Goal: Transaction & Acquisition: Purchase product/service

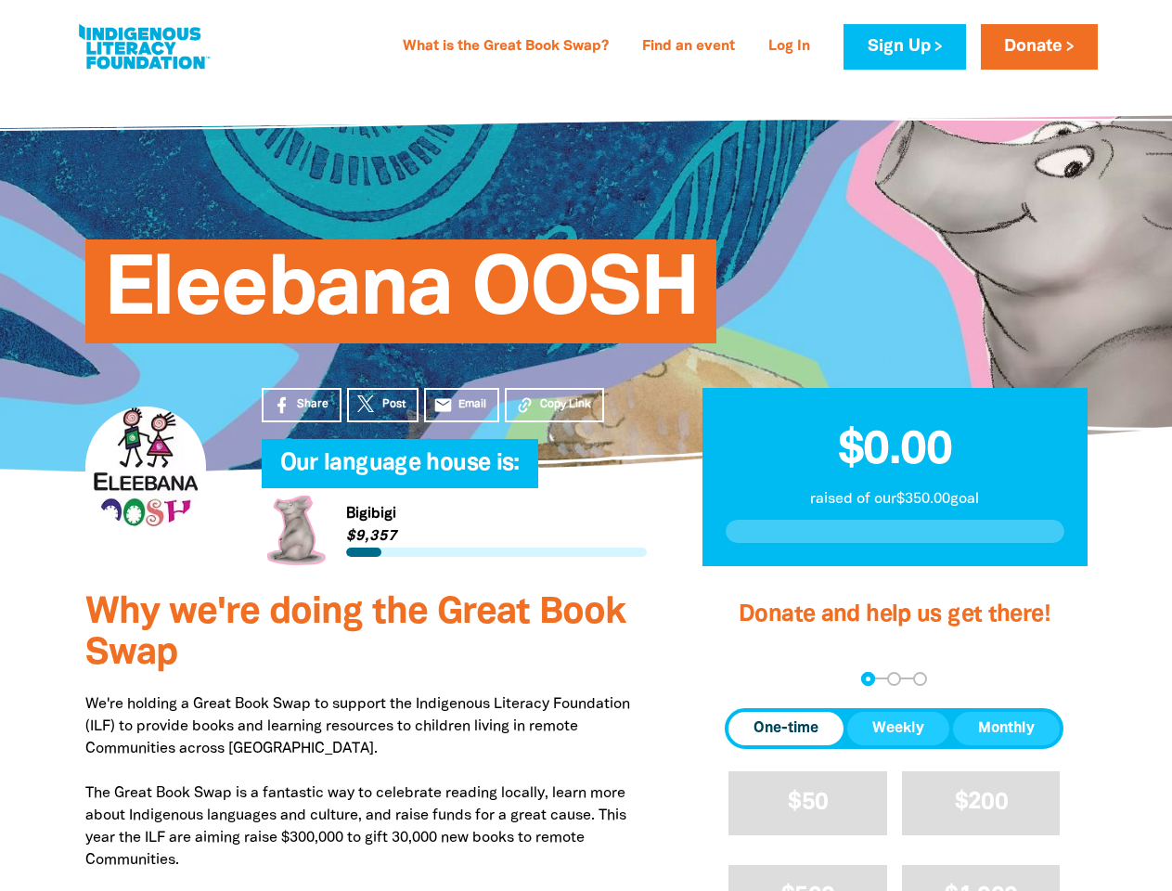
click at [585, 445] on h4 "Our language house is:﻿" at bounding box center [472, 463] width 385 height 37
click at [554, 404] on span "Copy Link" at bounding box center [565, 404] width 51 height 17
click at [750, 678] on div "arrow_back Back Step 1 Step 2 Step 3" at bounding box center [893, 679] width 339 height 14
click at [867, 678] on div "Navigate to step 1 of 3 to enter your donation amount" at bounding box center [867, 678] width 5 height 5
click at [786, 728] on span "One-time" at bounding box center [785, 728] width 65 height 22
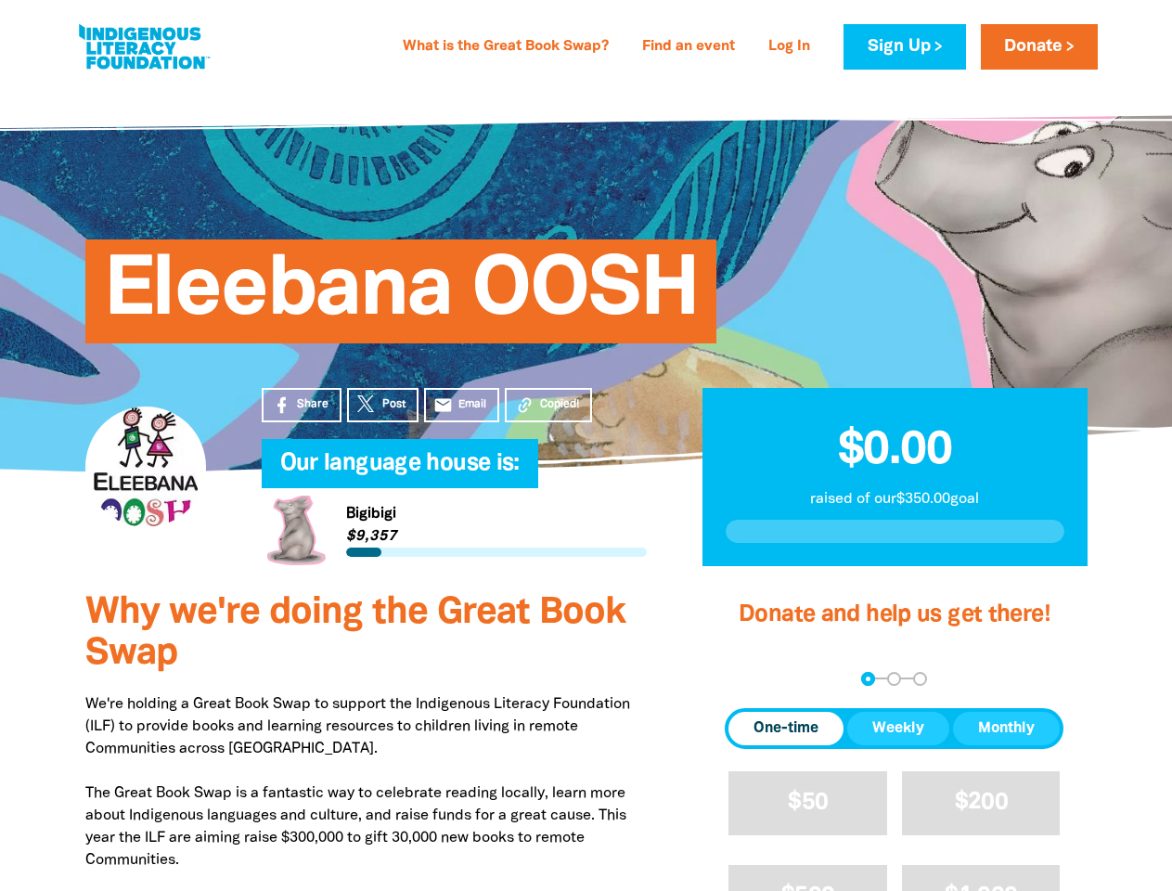
click at [898, 728] on span "Weekly" at bounding box center [898, 728] width 52 height 22
click at [1006, 728] on span "Monthly" at bounding box center [1006, 728] width 57 height 22
